Goal: Information Seeking & Learning: Compare options

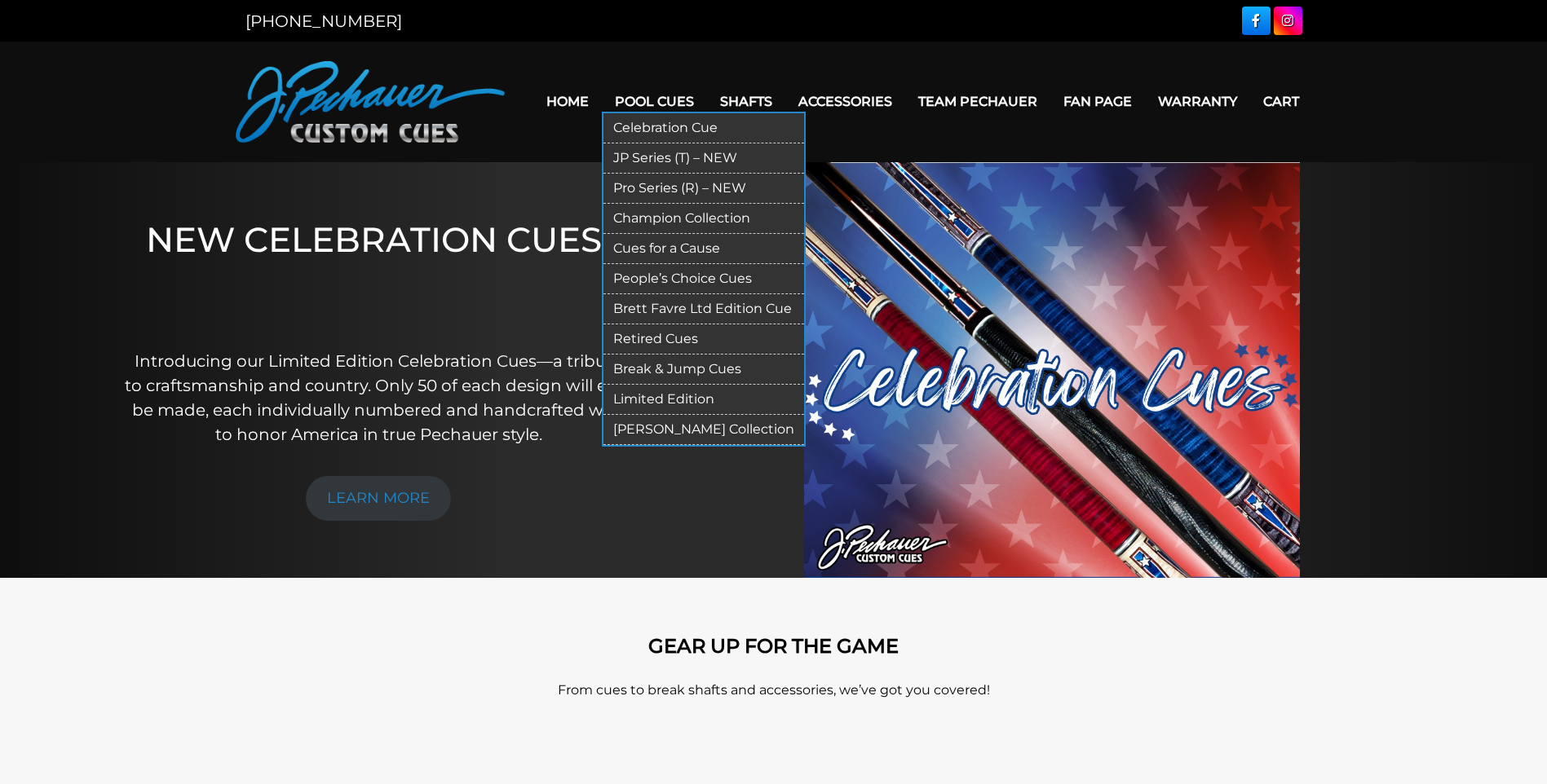
click at [711, 192] on link "Pro Series (R) – NEW" at bounding box center [703, 189] width 201 height 30
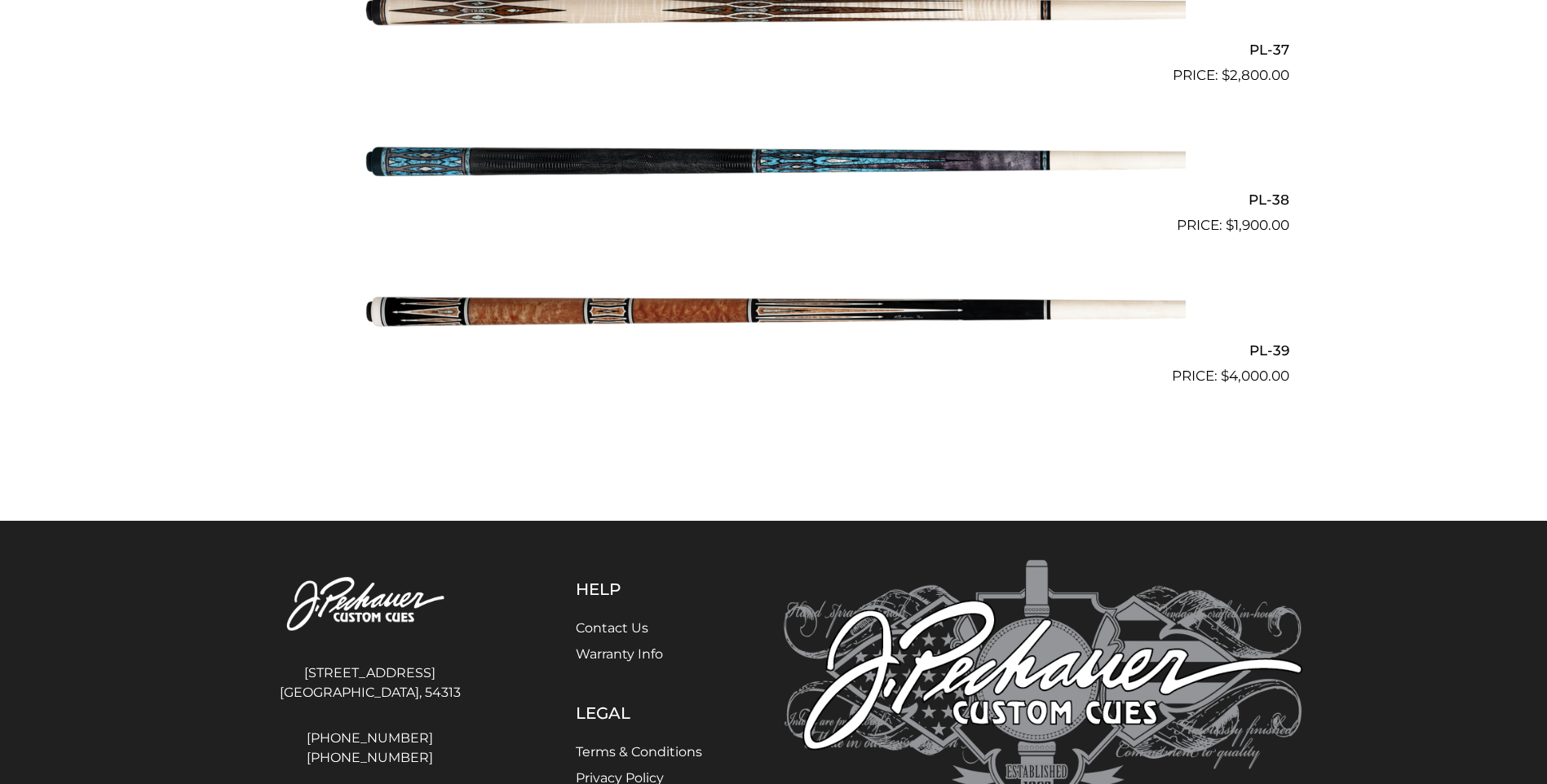
scroll to position [4644, 0]
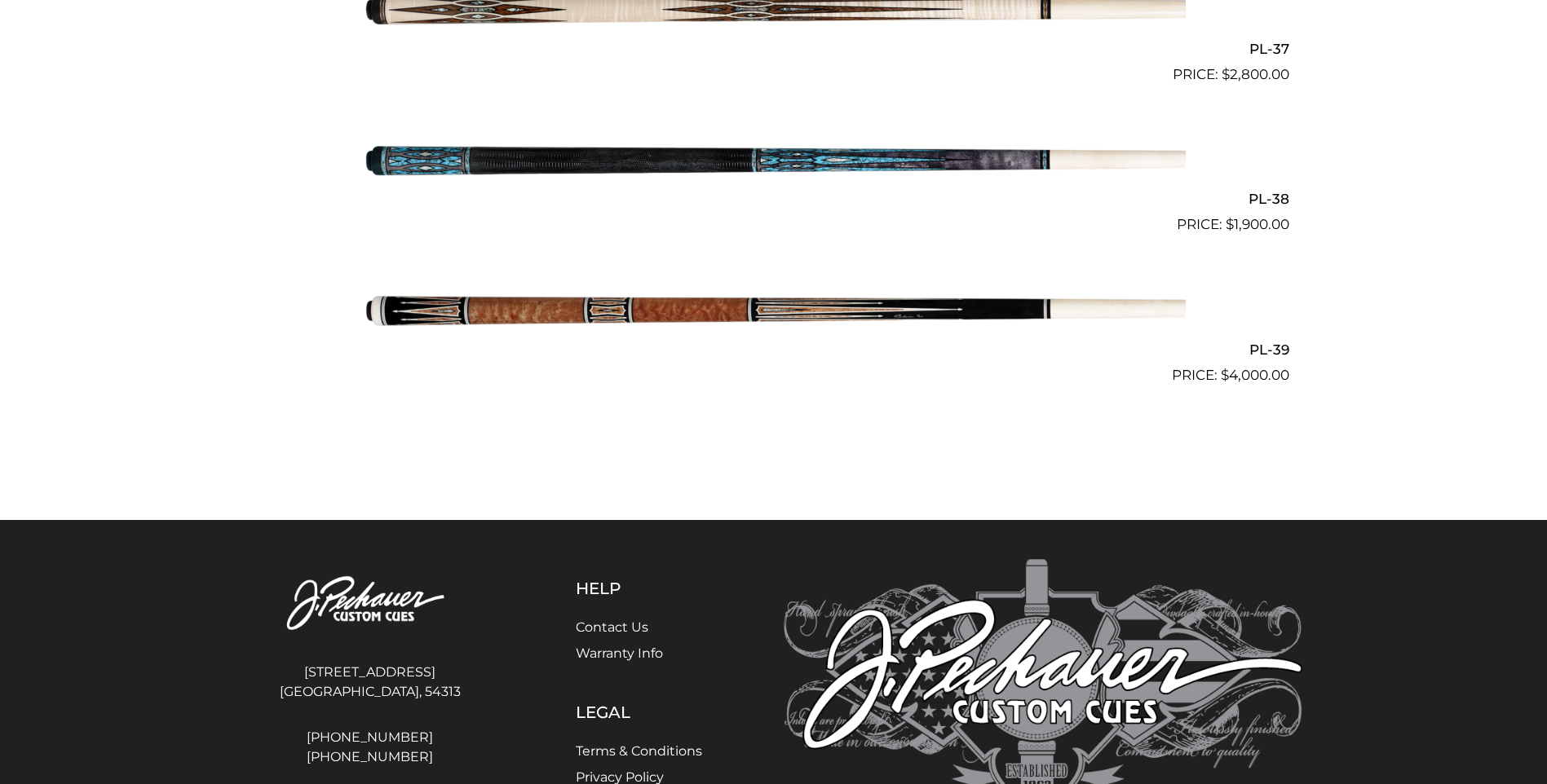
click at [854, 303] on img at bounding box center [774, 310] width 823 height 137
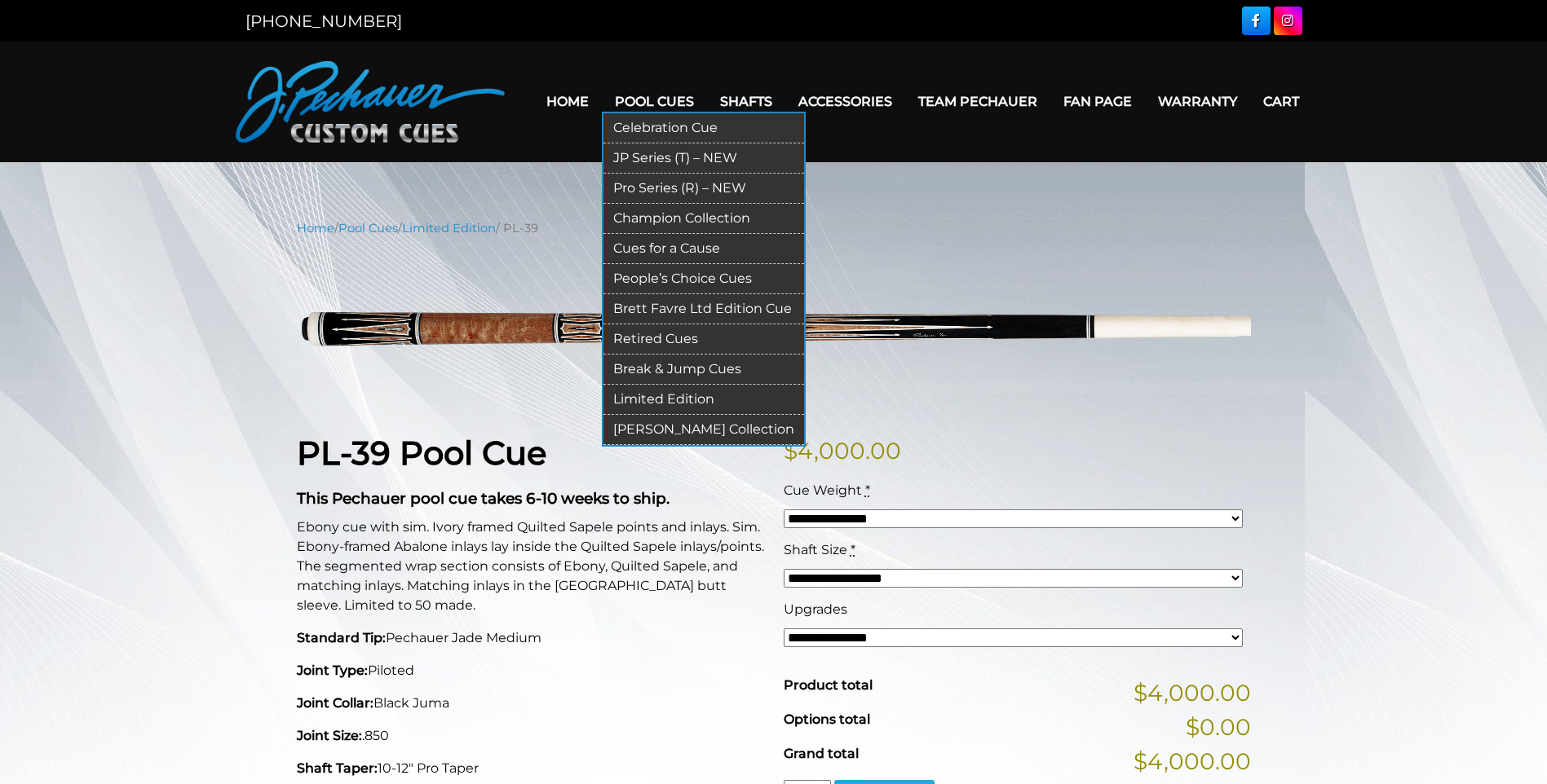
click at [697, 186] on link "Pro Series (R) – NEW" at bounding box center [703, 189] width 201 height 30
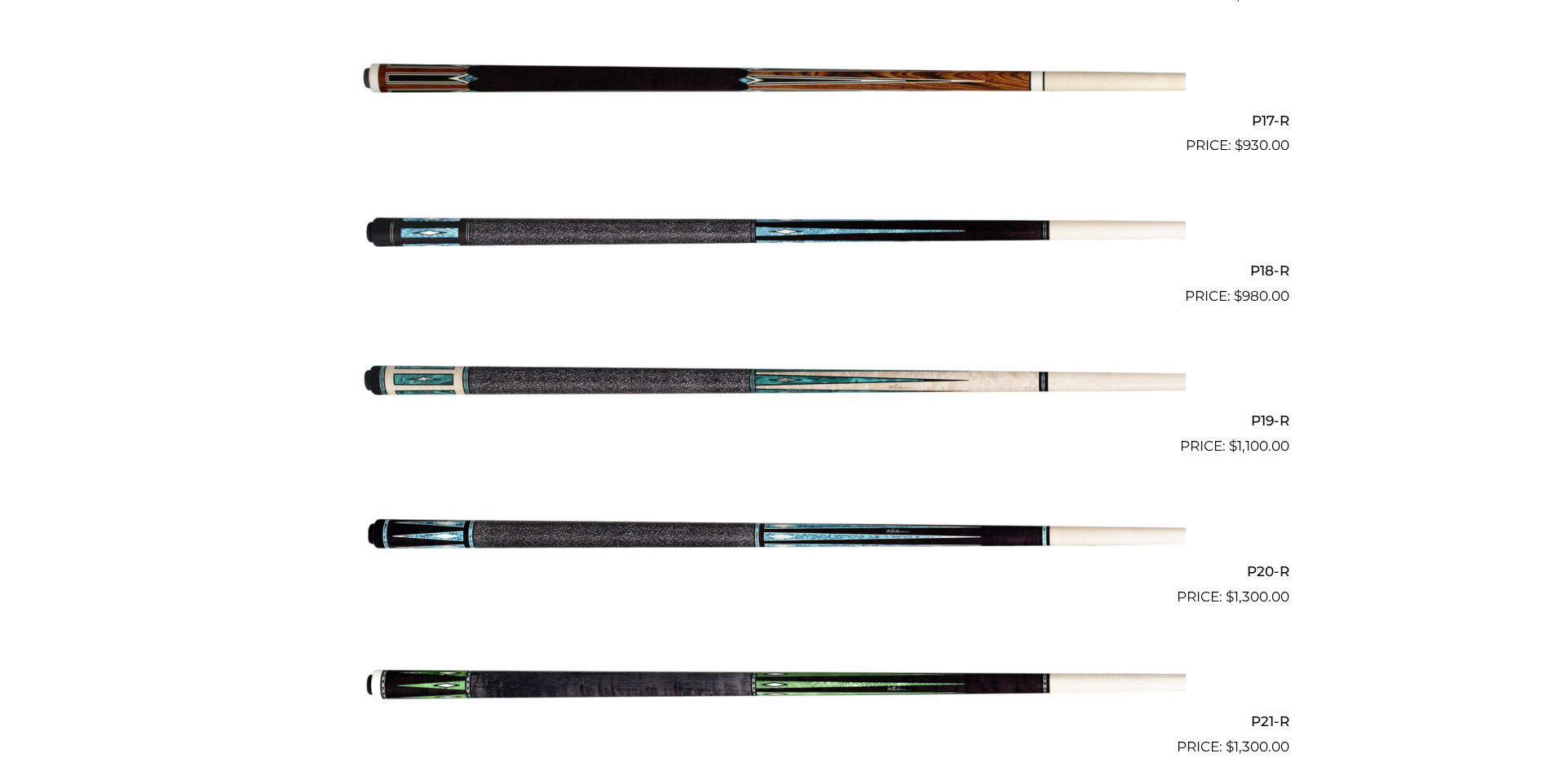
scroll to position [2917, 0]
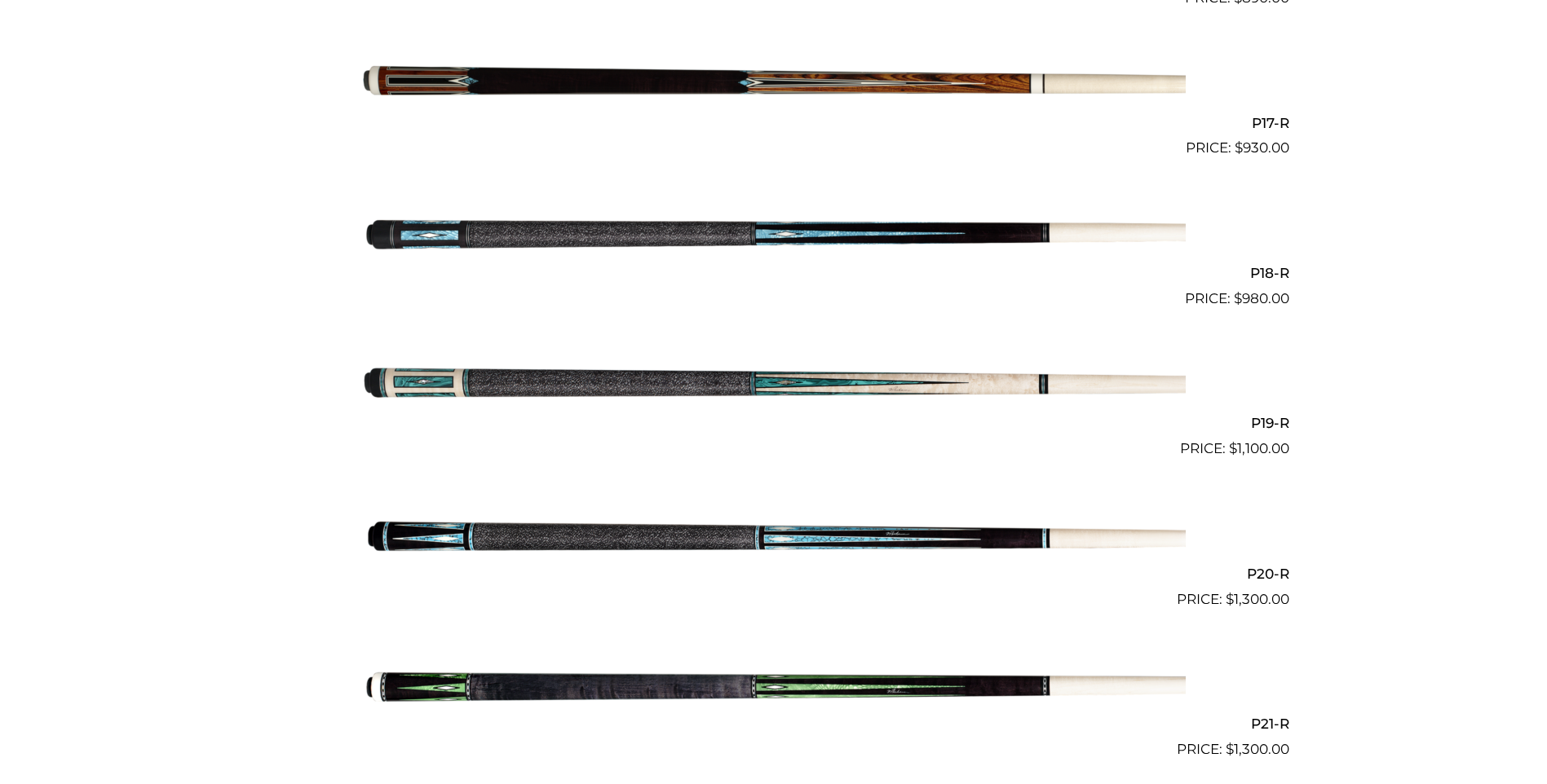
click at [846, 229] on img at bounding box center [774, 234] width 823 height 137
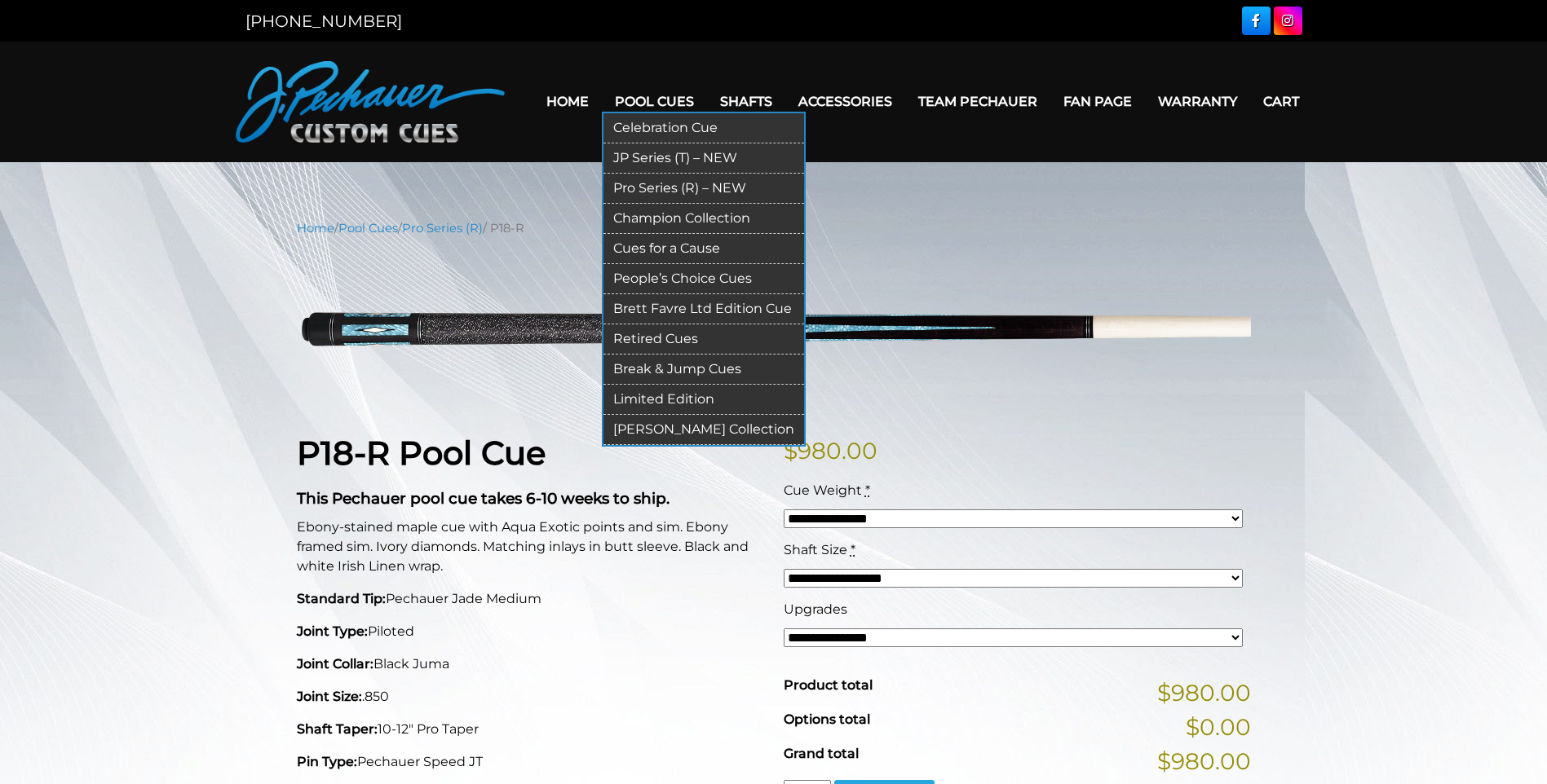
click at [721, 193] on link "Pro Series (R) – NEW" at bounding box center [703, 189] width 201 height 30
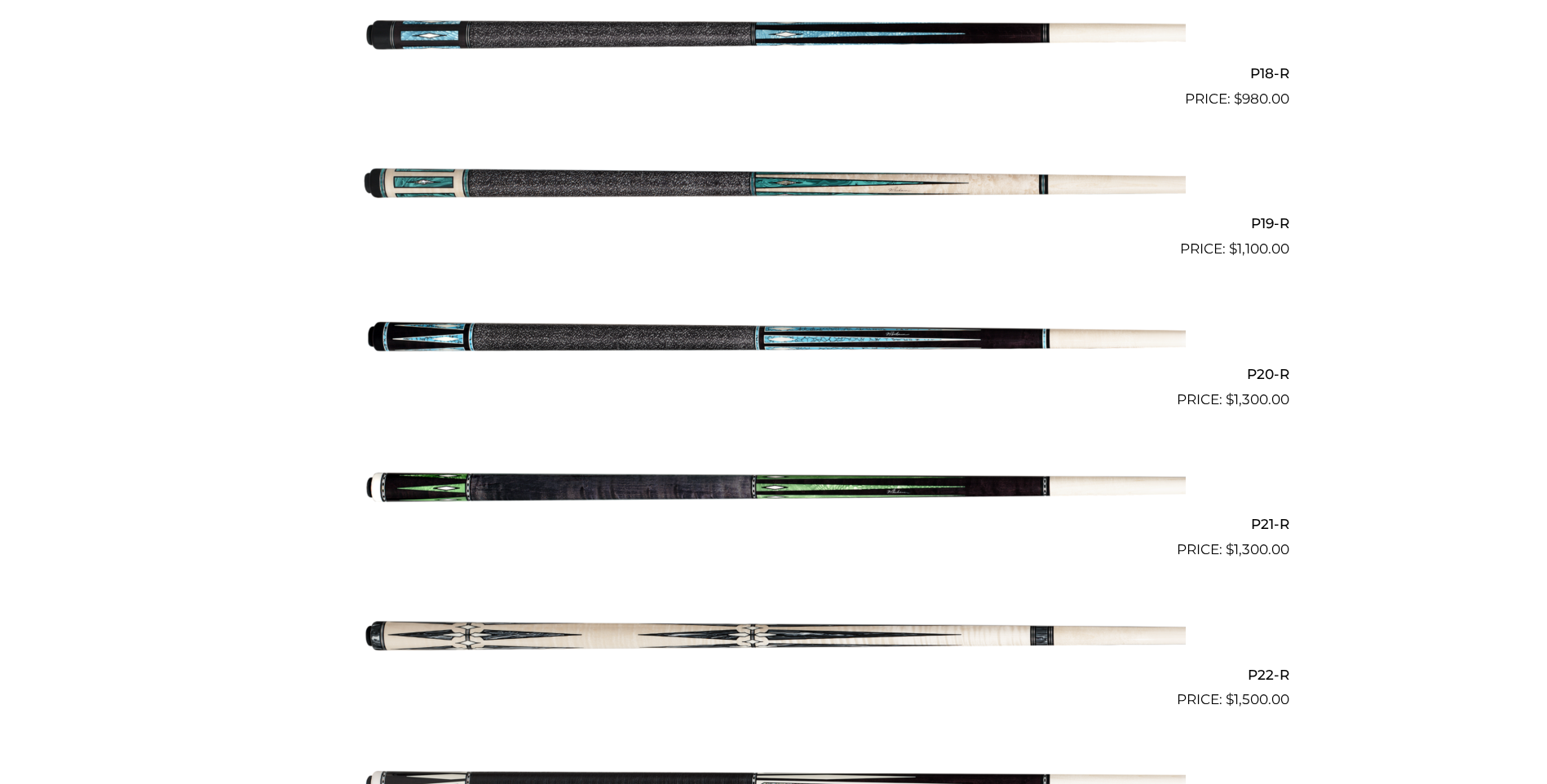
scroll to position [3123, 0]
